Goal: Transaction & Acquisition: Purchase product/service

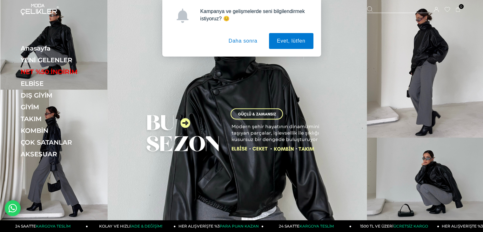
click at [239, 40] on button "Daha sonra" at bounding box center [243, 41] width 45 height 16
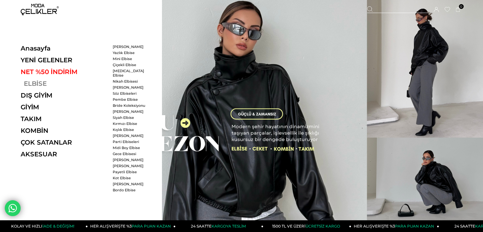
click at [37, 83] on link "ELBİSE" at bounding box center [64, 84] width 87 height 8
click at [31, 83] on link "ELBİSE" at bounding box center [64, 84] width 87 height 8
click at [30, 84] on link "ELBİSE" at bounding box center [64, 84] width 87 height 8
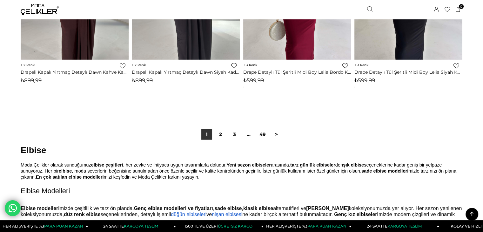
scroll to position [3896, 0]
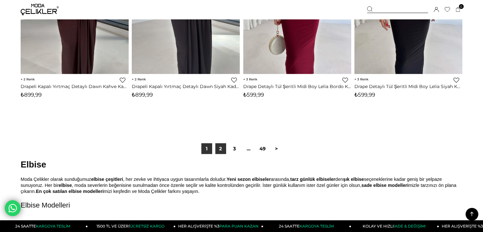
click at [224, 144] on link "2" at bounding box center [220, 148] width 11 height 11
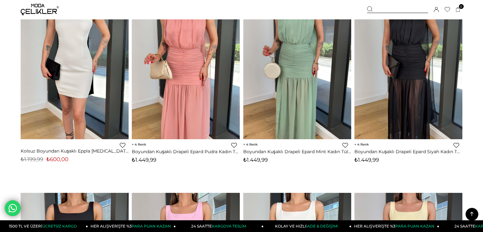
scroll to position [1867, 0]
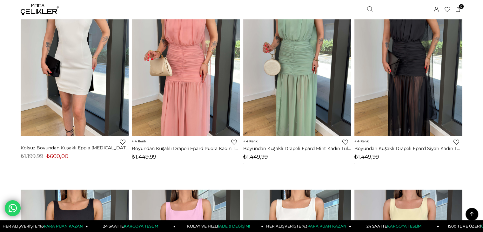
click at [44, 11] on img at bounding box center [40, 9] width 38 height 11
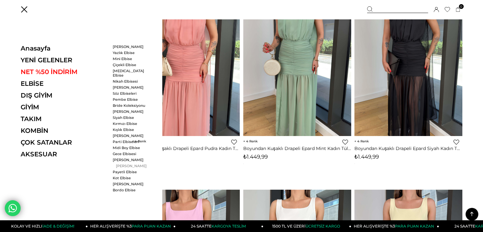
click at [119, 163] on link "[PERSON_NAME]" at bounding box center [131, 165] width 37 height 4
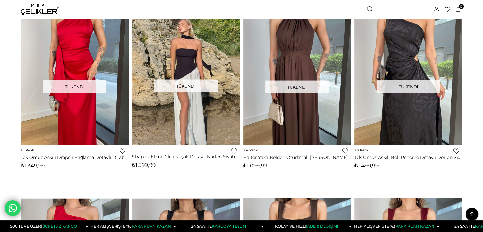
scroll to position [1282, 0]
